Goal: Task Accomplishment & Management: Manage account settings

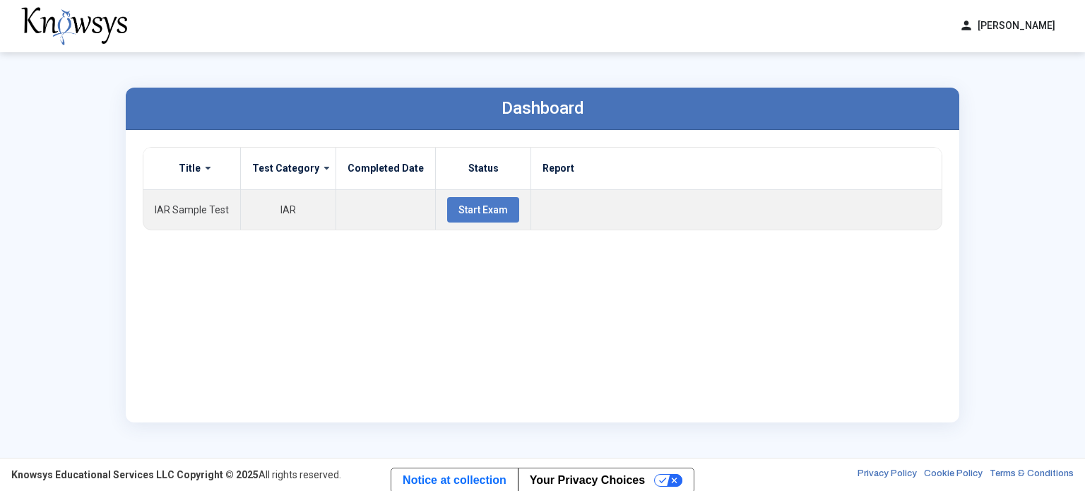
click at [977, 24] on button "person [PERSON_NAME]" at bounding box center [1007, 25] width 113 height 23
click at [983, 81] on span "Log Out" at bounding box center [999, 82] width 32 height 11
